Goal: Information Seeking & Learning: Understand process/instructions

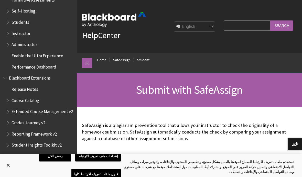
scroll to position [483, 0]
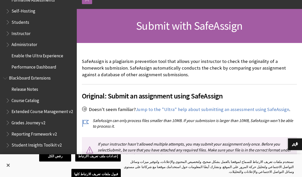
scroll to position [41, 0]
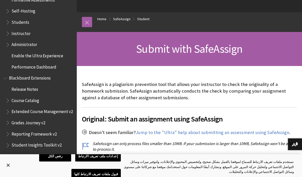
click at [122, 17] on link "SafeAssign" at bounding box center [121, 19] width 17 height 6
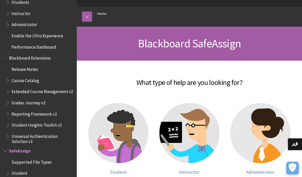
scroll to position [46, 0]
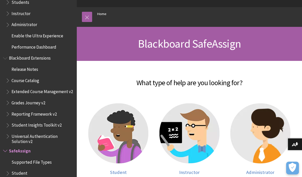
click at [111, 137] on img at bounding box center [118, 133] width 60 height 60
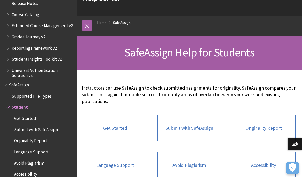
scroll to position [39, 0]
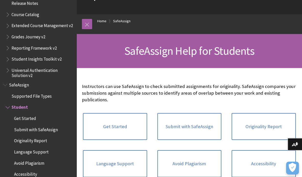
click at [96, 127] on link "Get Started" at bounding box center [115, 126] width 64 height 27
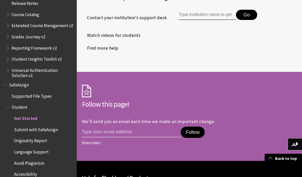
scroll to position [602, 0]
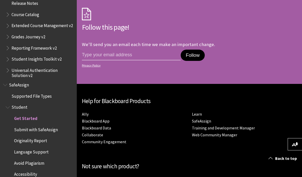
click at [207, 121] on link "SafeAssign" at bounding box center [201, 121] width 19 height 5
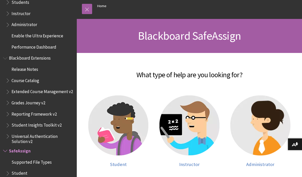
scroll to position [54, 0]
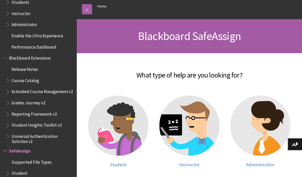
click at [198, 124] on img at bounding box center [189, 126] width 60 height 60
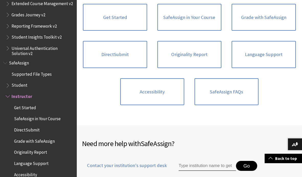
scroll to position [139, 0]
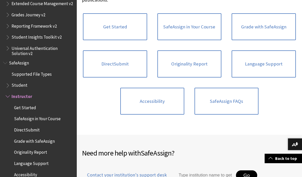
click at [106, 37] on link "Get Started" at bounding box center [115, 26] width 64 height 27
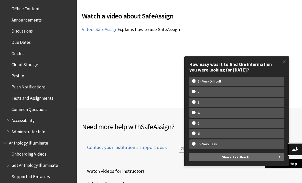
scroll to position [141, 0]
